Goal: Task Accomplishment & Management: Use online tool/utility

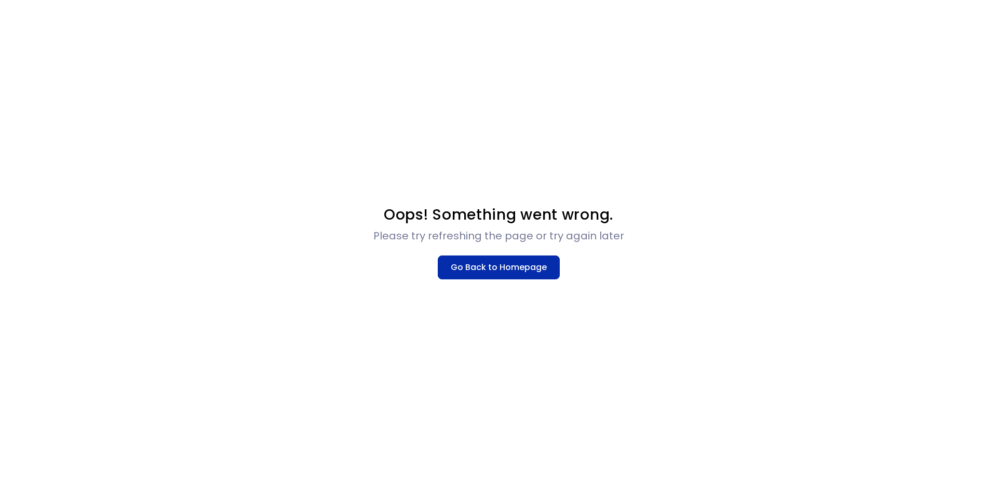
click at [486, 256] on button "Go Back to Homepage" at bounding box center [499, 267] width 122 height 24
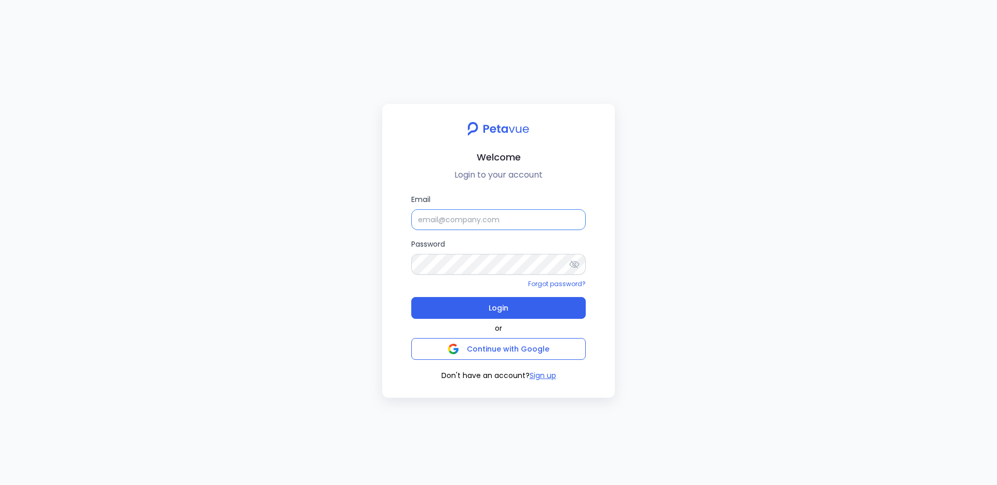
click at [443, 221] on input "Email" at bounding box center [498, 219] width 174 height 21
type input "jyotsana2@petavue.com"
click at [549, 307] on button "Login" at bounding box center [498, 308] width 174 height 22
click at [461, 297] on button "Login" at bounding box center [498, 308] width 174 height 22
click at [497, 220] on input "Email" at bounding box center [498, 219] width 174 height 21
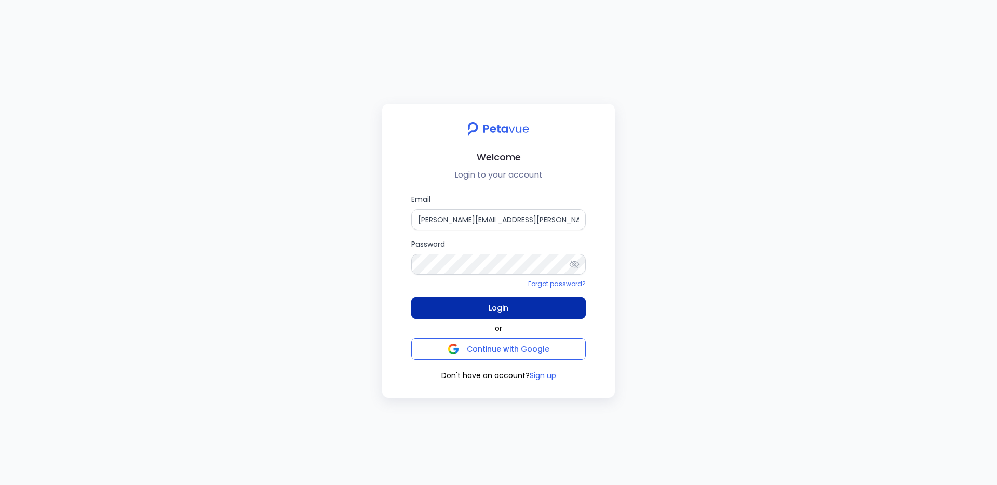
click at [513, 311] on button "Login" at bounding box center [498, 308] width 174 height 22
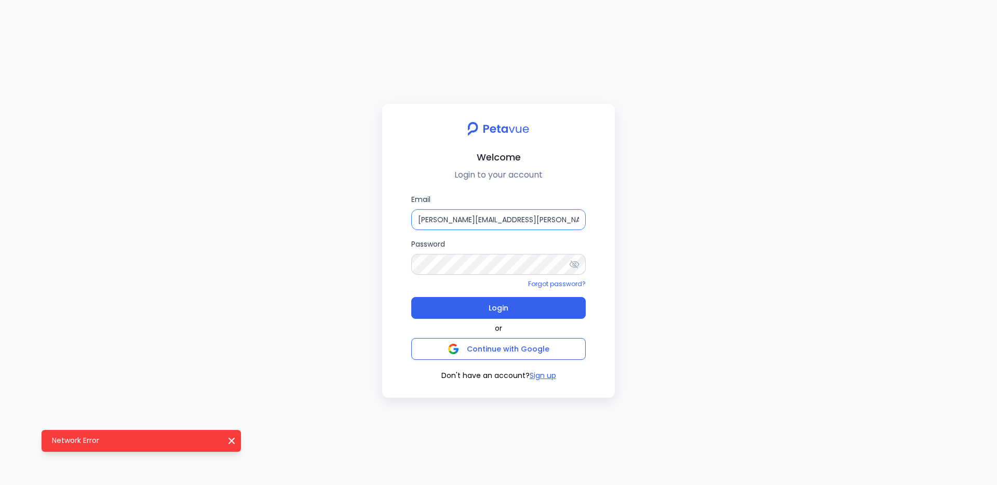
click at [521, 222] on input "rachel+kd@petavue.com" at bounding box center [498, 219] width 174 height 21
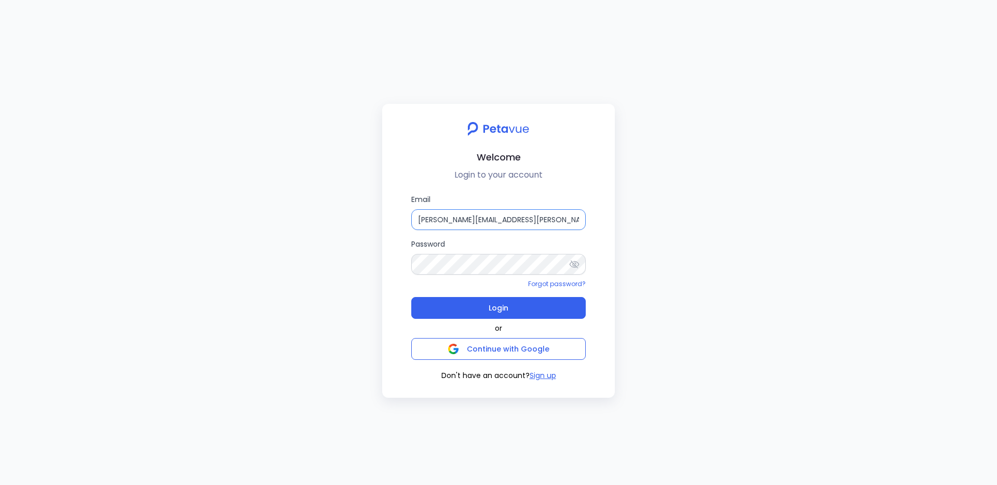
type input "jyotsana2@petavue.com"
click at [411, 297] on button "Login" at bounding box center [498, 308] width 174 height 22
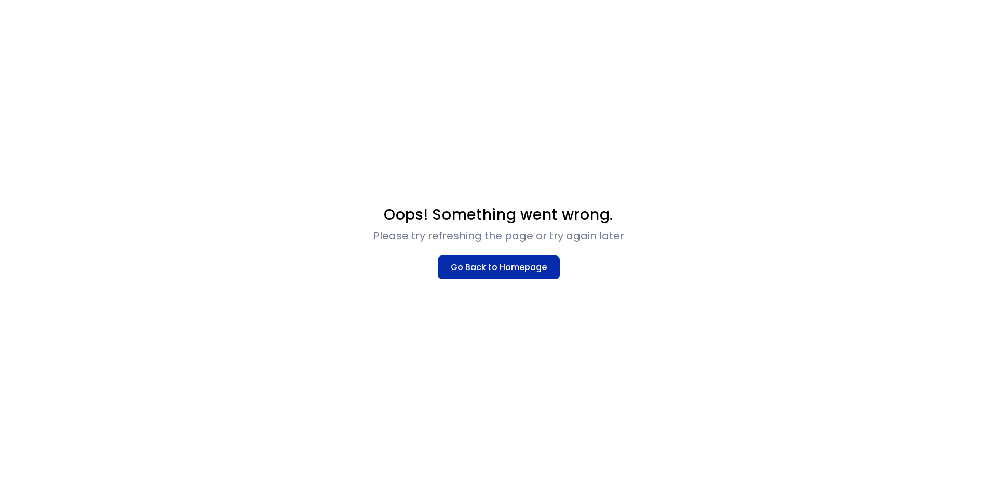
click at [490, 271] on button "Go Back to Homepage" at bounding box center [499, 267] width 122 height 24
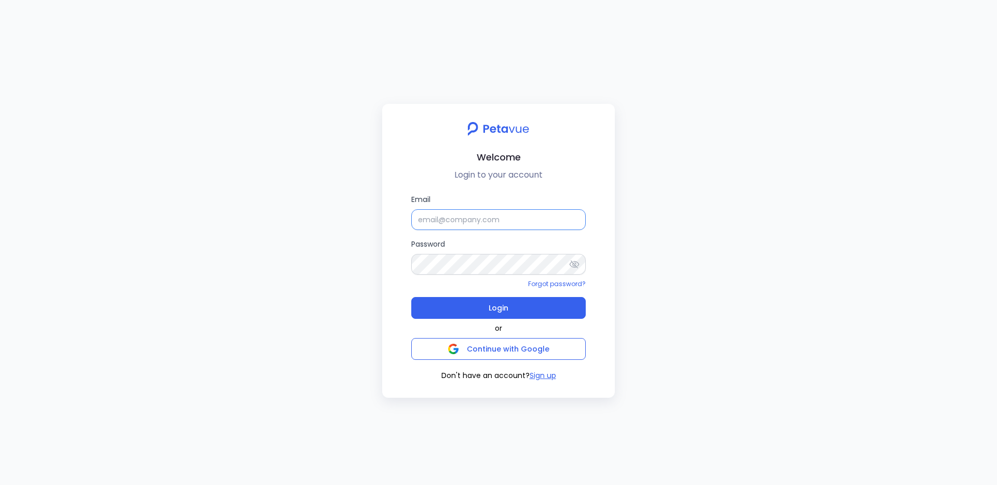
click at [444, 223] on input "Email" at bounding box center [498, 219] width 174 height 21
click at [559, 311] on button "Login" at bounding box center [498, 308] width 174 height 22
click at [528, 216] on input "[EMAIL_ADDRESS][DOMAIN_NAME]" at bounding box center [498, 219] width 174 height 21
type input "support_eval_ts@petavue.com"
click at [411, 297] on button "Login" at bounding box center [498, 308] width 174 height 22
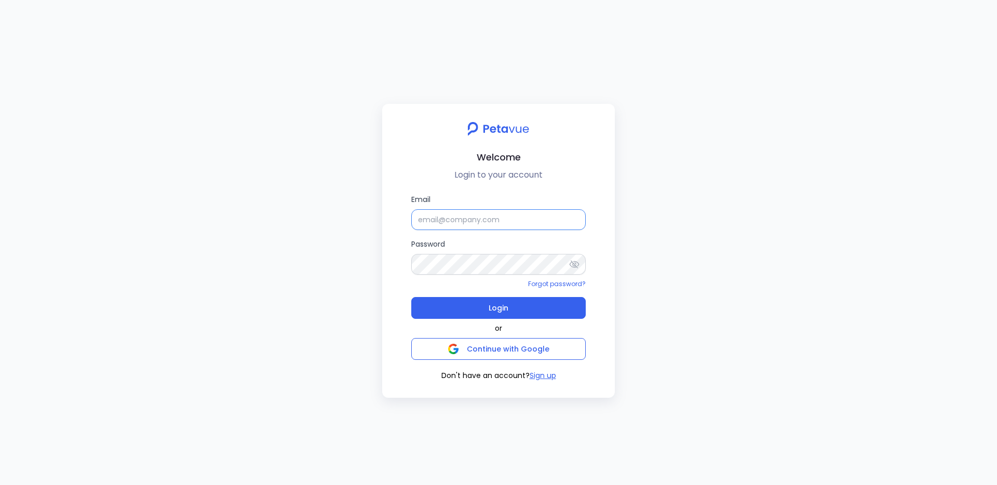
click at [487, 227] on input "Email" at bounding box center [498, 219] width 174 height 21
type input "jyotsana2@petavue.com"
click at [537, 311] on button "Login" at bounding box center [498, 308] width 174 height 22
click at [497, 308] on span "Login" at bounding box center [499, 308] width 20 height 15
click at [515, 222] on input "jyotsana2@petavue.com" at bounding box center [498, 219] width 174 height 21
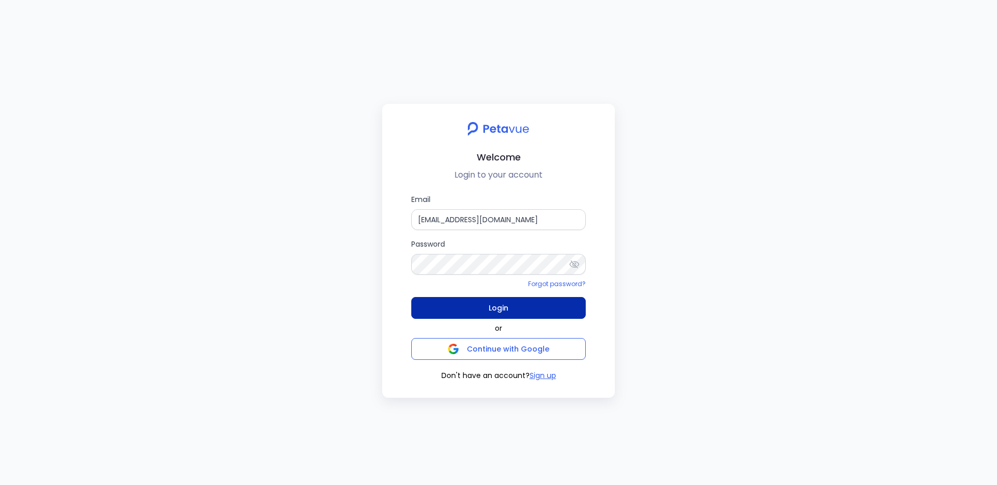
click at [524, 304] on button "Login" at bounding box center [498, 308] width 174 height 22
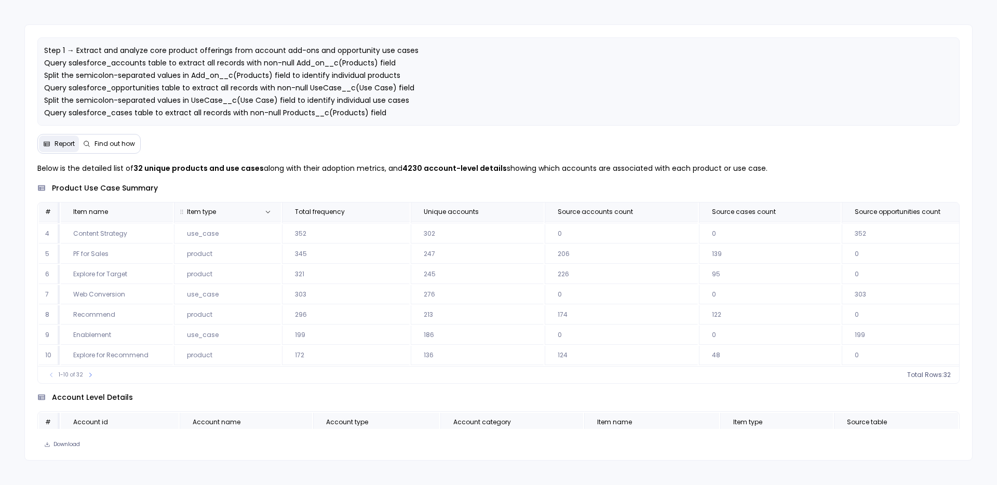
click at [272, 205] on th "Item type" at bounding box center [227, 212] width 107 height 19
click at [269, 210] on icon at bounding box center [268, 212] width 6 height 6
click at [286, 169] on p "Below is the detailed list of 32 unique products and use cases along with their…" at bounding box center [498, 168] width 923 height 12
click at [275, 214] on th "Item type" at bounding box center [227, 213] width 107 height 19
click at [268, 214] on icon at bounding box center [268, 213] width 6 height 6
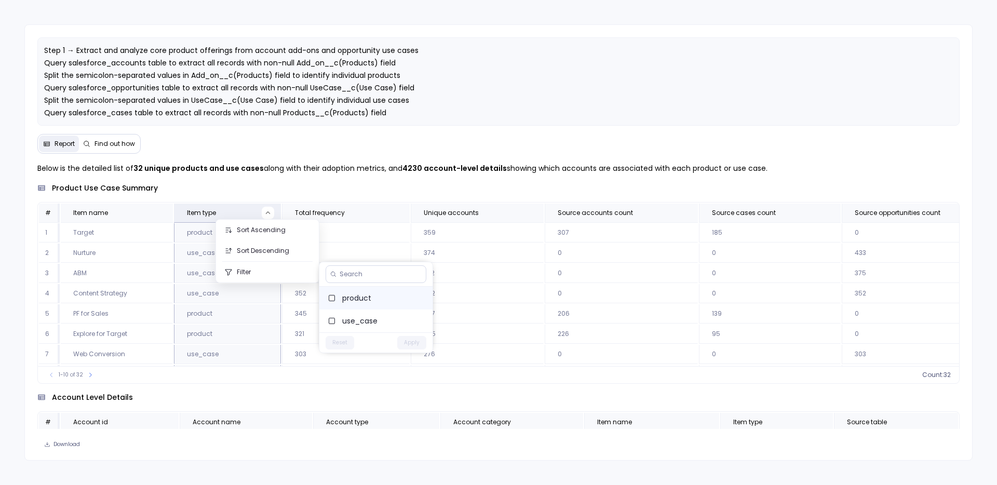
click at [378, 304] on label "product" at bounding box center [375, 298] width 113 height 23
click at [416, 343] on button "Apply" at bounding box center [411, 343] width 29 height 14
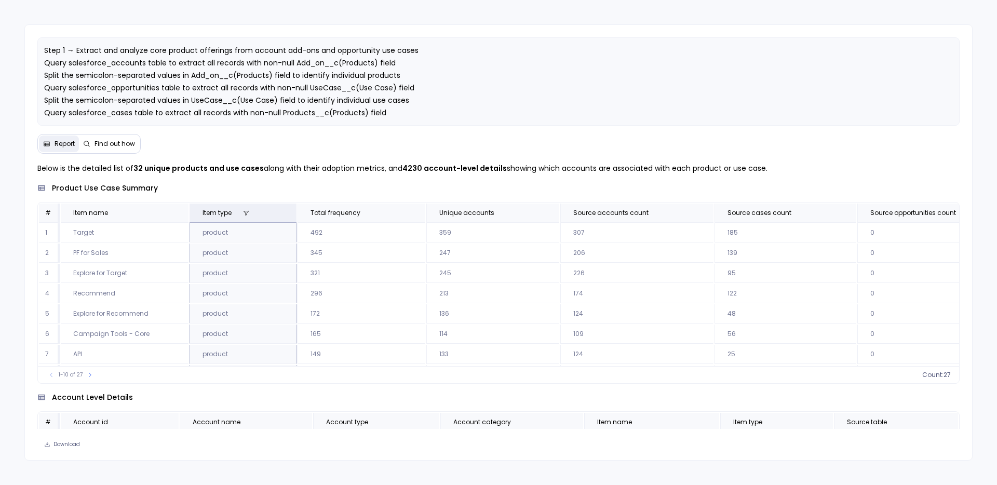
click at [121, 142] on span "Find out how" at bounding box center [115, 144] width 41 height 8
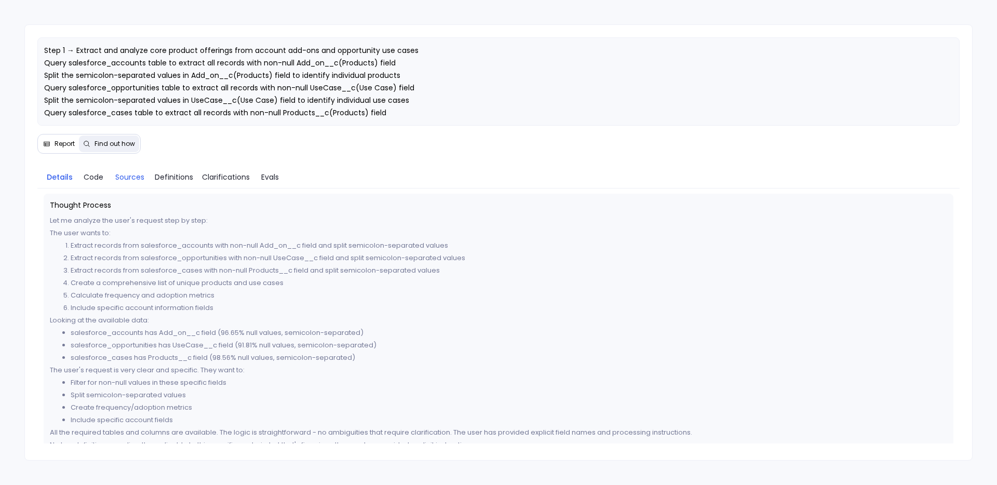
click at [142, 184] on link "Sources" at bounding box center [130, 177] width 42 height 22
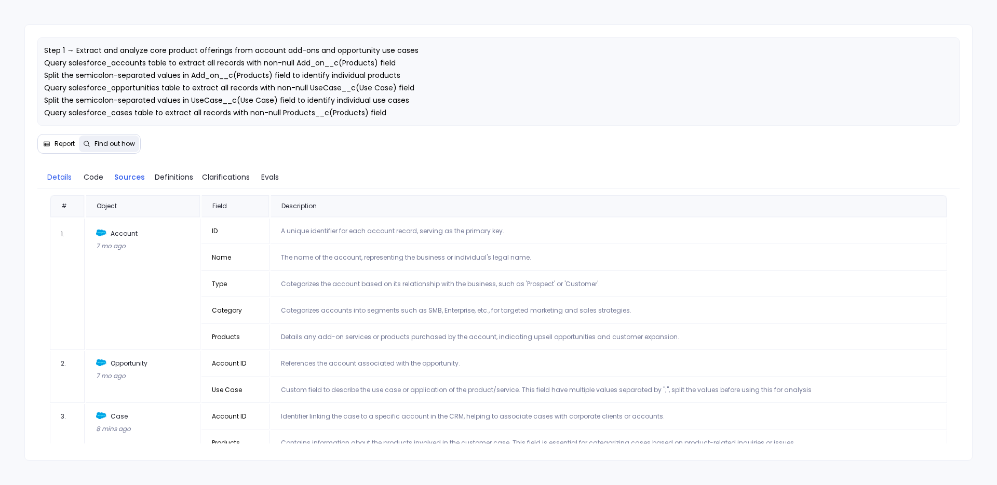
click at [59, 181] on span "Details" at bounding box center [59, 176] width 24 height 11
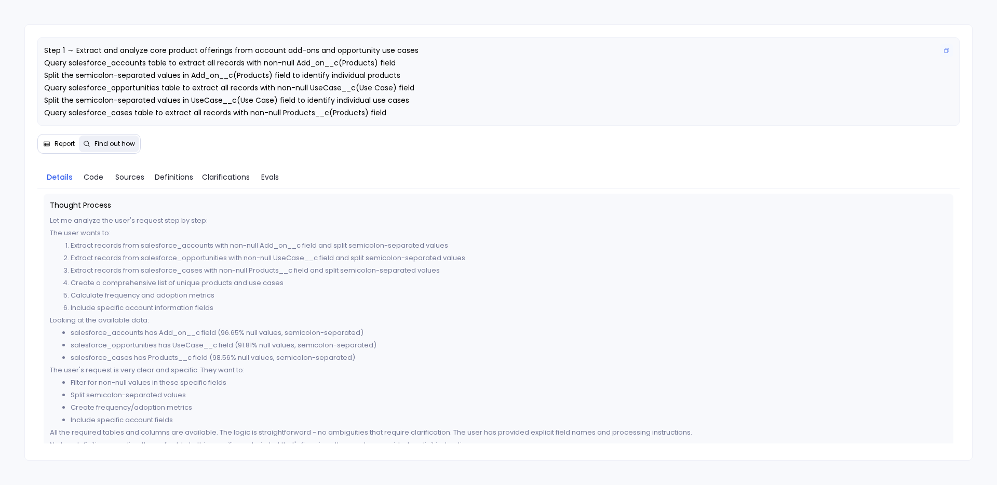
click at [382, 105] on p "Step 1 → Extract and analyze core product offerings from account add-ons and op…" at bounding box center [498, 106] width 909 height 125
click at [86, 131] on div "Step 1 → Extract and analyze core product offerings from account add-ons and op…" at bounding box center [498, 242] width 949 height 437
click at [75, 139] on button "Report" at bounding box center [59, 144] width 40 height 17
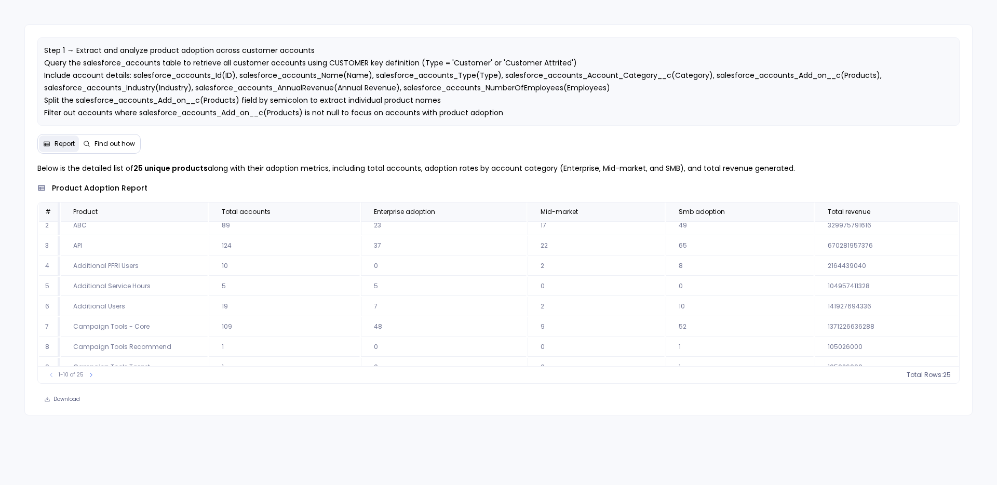
scroll to position [60, 0]
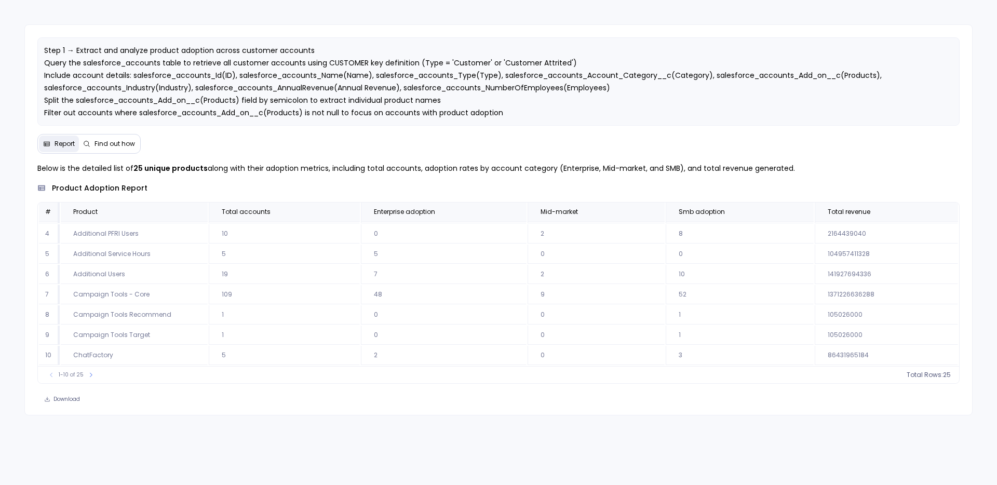
click at [101, 140] on span "Find out how" at bounding box center [115, 144] width 41 height 8
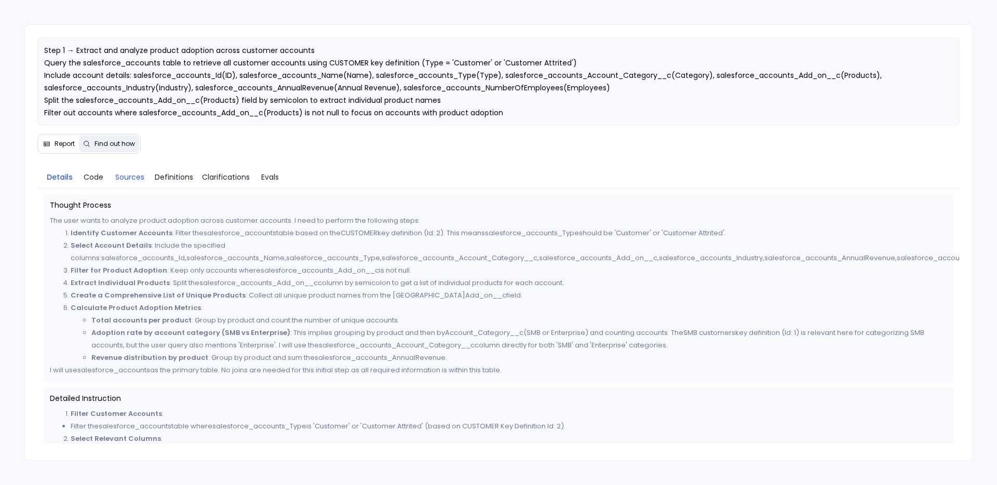
click at [147, 184] on link "Sources" at bounding box center [130, 177] width 42 height 22
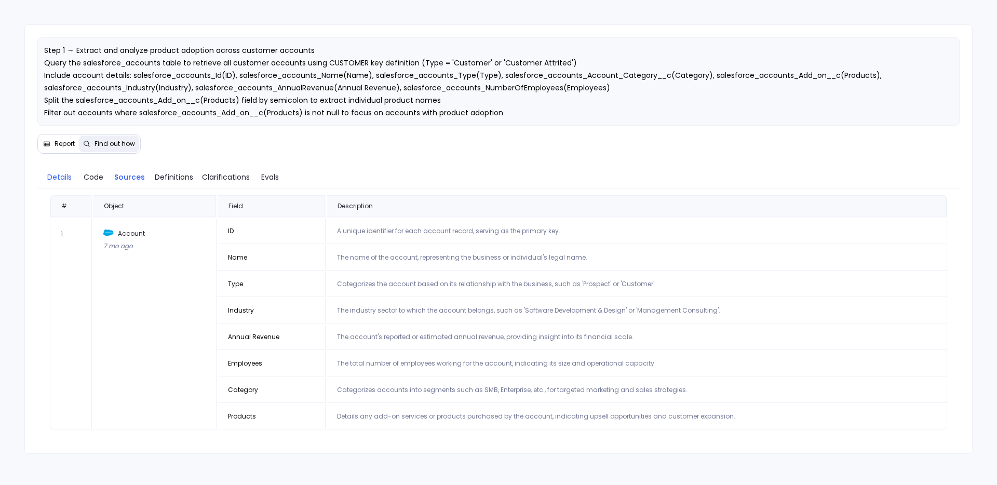
click at [62, 183] on link "Details" at bounding box center [60, 177] width 36 height 22
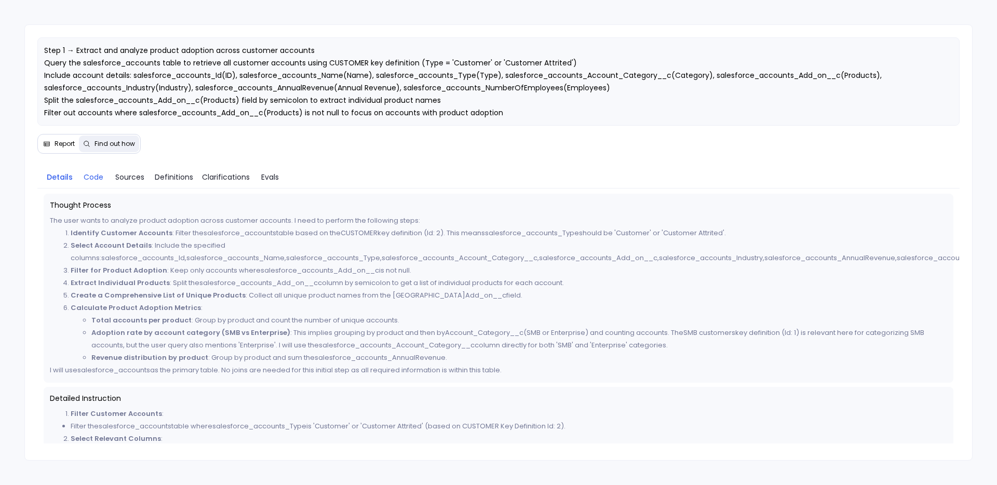
click at [98, 180] on span "Code" at bounding box center [94, 176] width 20 height 11
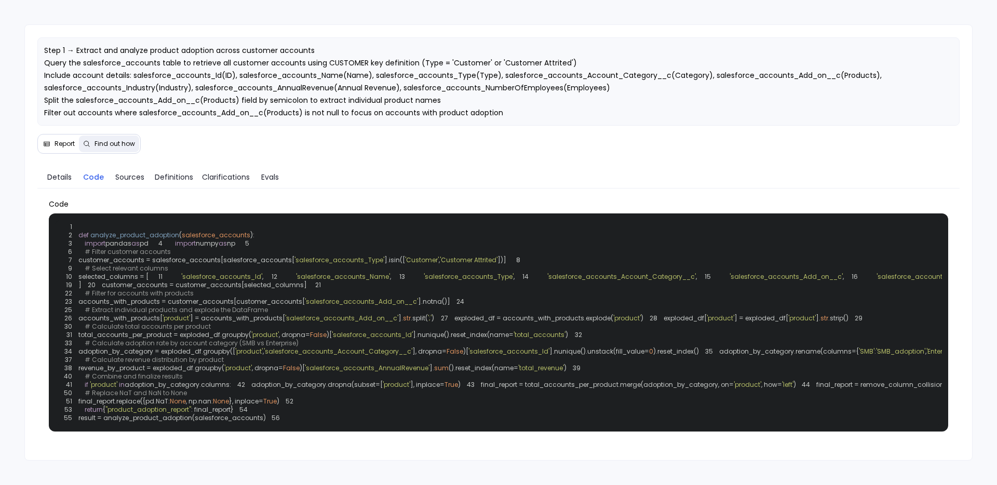
click at [61, 144] on span "Report" at bounding box center [65, 144] width 20 height 8
